Goal: Transaction & Acquisition: Obtain resource

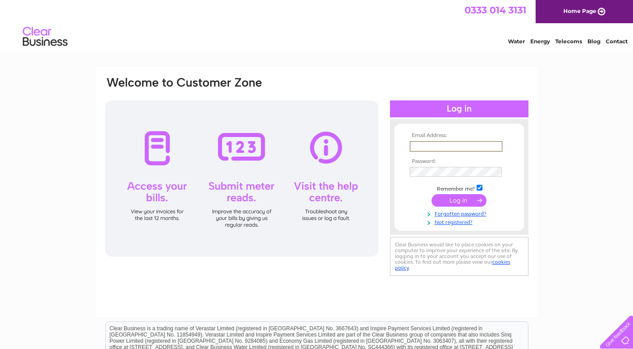
click at [446, 142] on input "text" at bounding box center [456, 146] width 93 height 11
type input "giselle.cummins@plm-optometrists.co.uk"
click at [460, 199] on input "submit" at bounding box center [459, 200] width 55 height 13
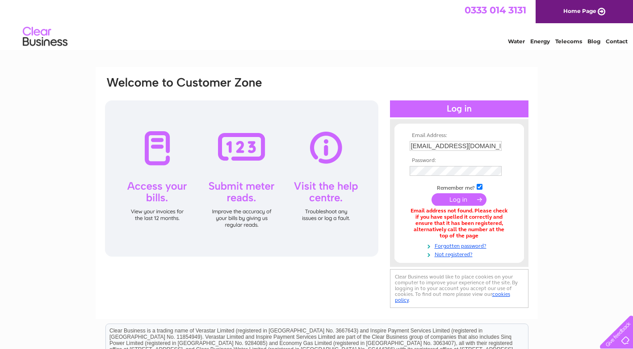
click at [455, 200] on input "submit" at bounding box center [459, 199] width 55 height 13
click at [447, 146] on input "giselle.cummins@plm-optometrists.co.uk" at bounding box center [456, 146] width 92 height 10
click at [413, 145] on input "giselle.cummins@plm-optometrists.co.uk" at bounding box center [456, 146] width 93 height 11
type input "susan.mckay@plm-optometrists.co.uk"
click at [455, 198] on input "submit" at bounding box center [459, 199] width 55 height 13
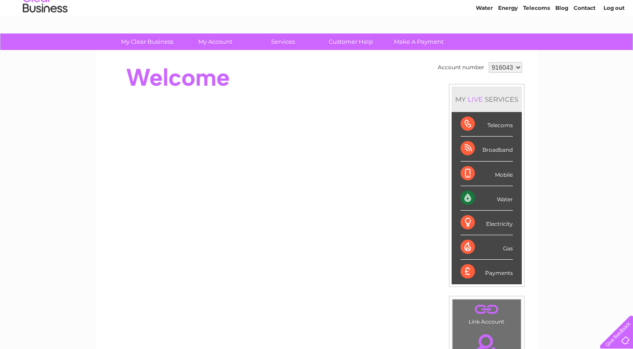
scroll to position [33, 0]
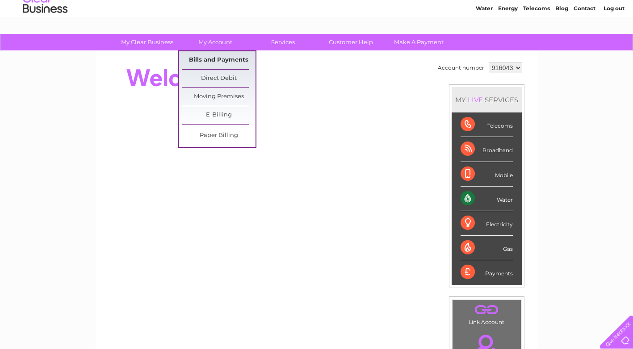
click at [217, 57] on link "Bills and Payments" at bounding box center [219, 60] width 74 height 18
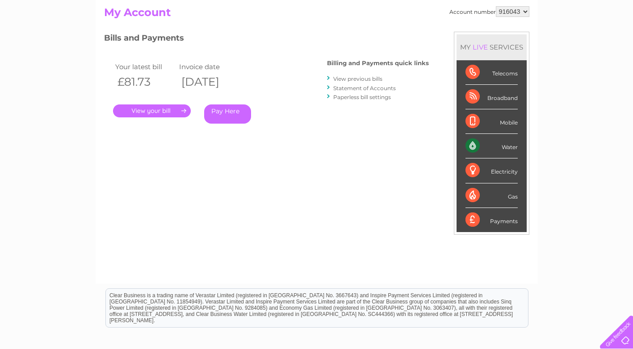
scroll to position [96, 0]
click at [155, 110] on link "." at bounding box center [152, 110] width 78 height 13
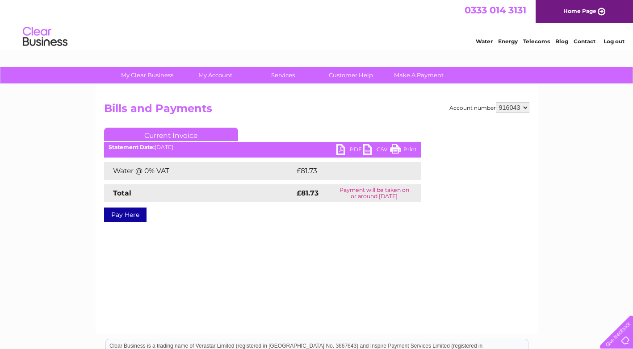
click at [344, 150] on link "PDF" at bounding box center [349, 150] width 27 height 13
click at [526, 108] on select "916043 916044 916045 916046 916048" at bounding box center [513, 107] width 34 height 11
select select "916044"
click at [496, 102] on select "916043 916044 916045 916046 916048" at bounding box center [513, 107] width 34 height 11
click at [351, 149] on link "PDF" at bounding box center [349, 150] width 27 height 13
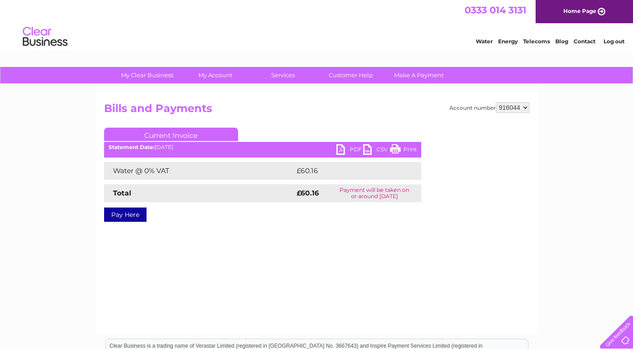
click at [526, 107] on select "916043 916044 916045 916046 916048" at bounding box center [513, 107] width 34 height 11
select select "916045"
click at [496, 102] on select "916043 916044 916045 916046 916048" at bounding box center [513, 107] width 34 height 11
click at [348, 149] on link "PDF" at bounding box center [349, 150] width 27 height 13
click at [527, 107] on select "916043 916044 916045 916046 916048" at bounding box center [513, 107] width 34 height 11
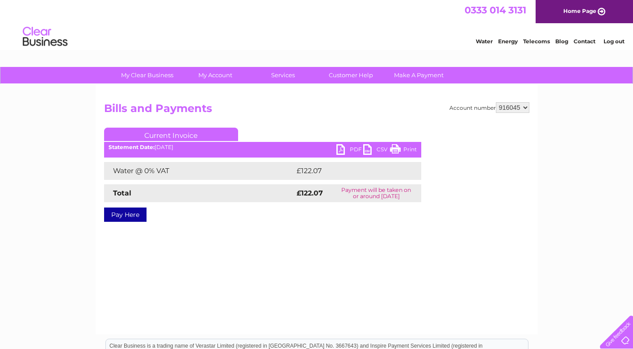
select select "916046"
click at [496, 102] on select "916043 916044 916045 916046 916048" at bounding box center [513, 107] width 34 height 11
click at [348, 148] on link "PDF" at bounding box center [349, 150] width 27 height 13
click at [525, 108] on select "916043 916044 916045 916046 916048" at bounding box center [513, 107] width 34 height 11
select select "916048"
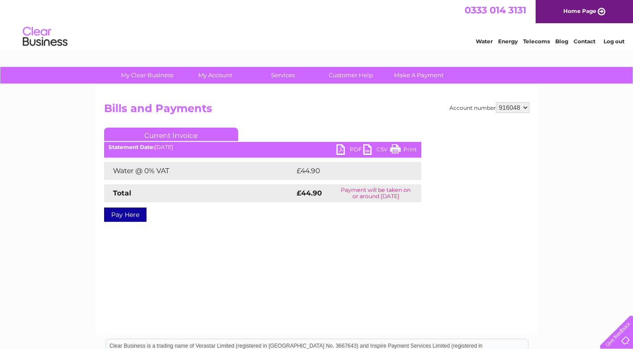
click at [496, 102] on select "916043 916044 916045 916046 916048" at bounding box center [513, 107] width 34 height 11
click at [352, 148] on link "PDF" at bounding box center [349, 150] width 27 height 13
click at [620, 41] on link "Log out" at bounding box center [614, 41] width 21 height 7
